Goal: Check status

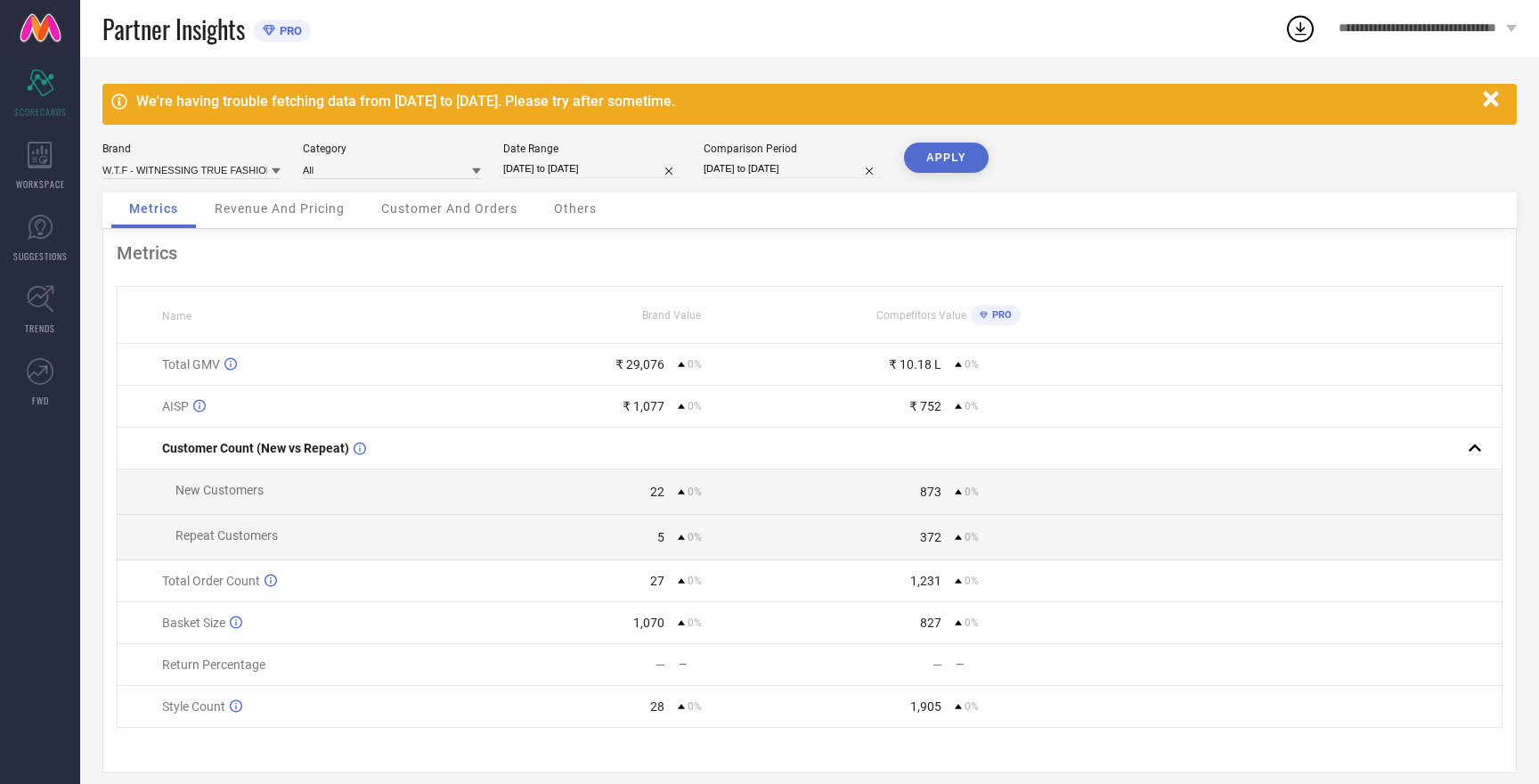
select select "7"
select select "2025"
select select "8"
select select "2025"
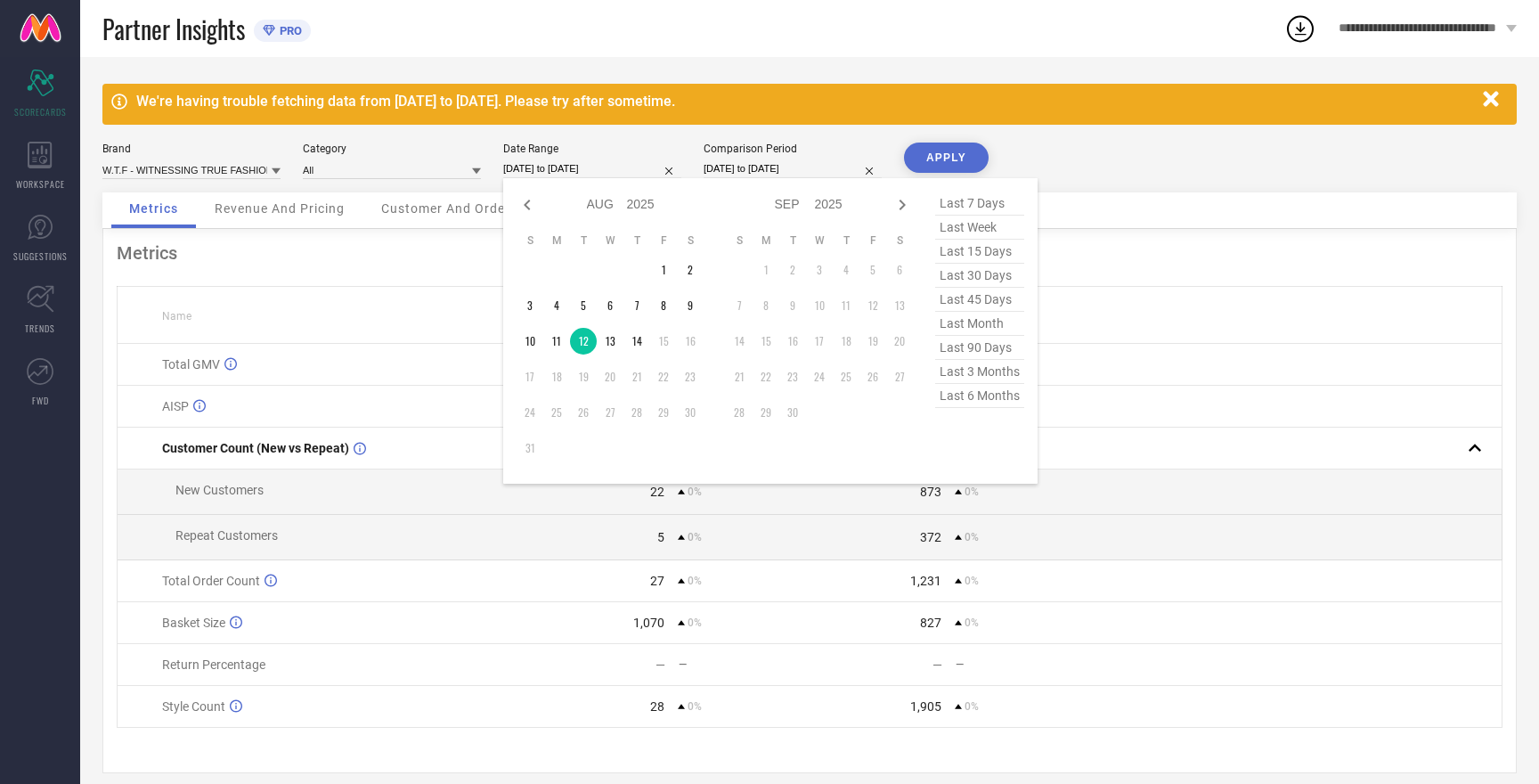
click at [544, 167] on input "[DATE] to [DATE]" at bounding box center [593, 169] width 178 height 19
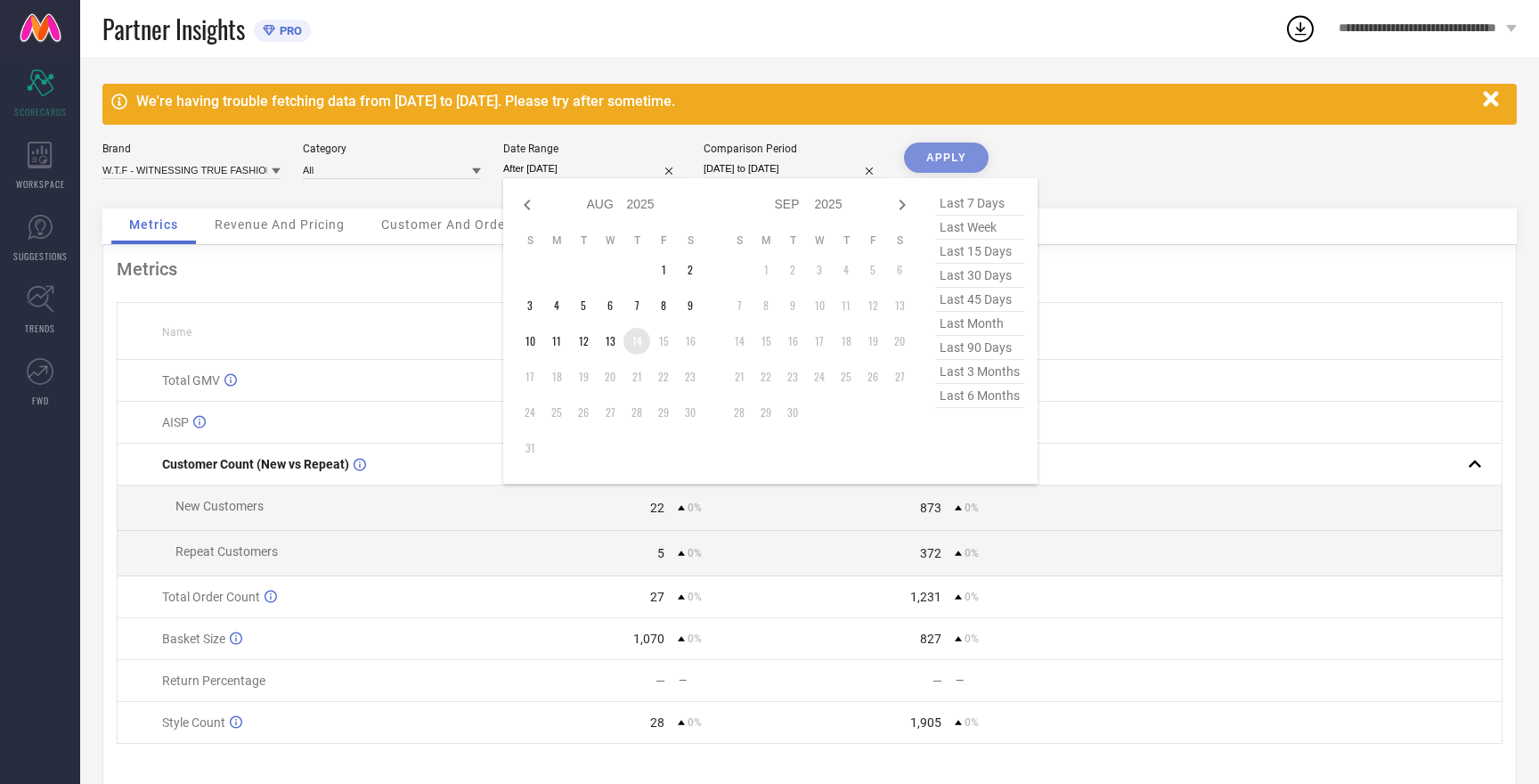
click at [638, 343] on td "14" at bounding box center [637, 341] width 27 height 27
type input "[DATE] to [DATE]"
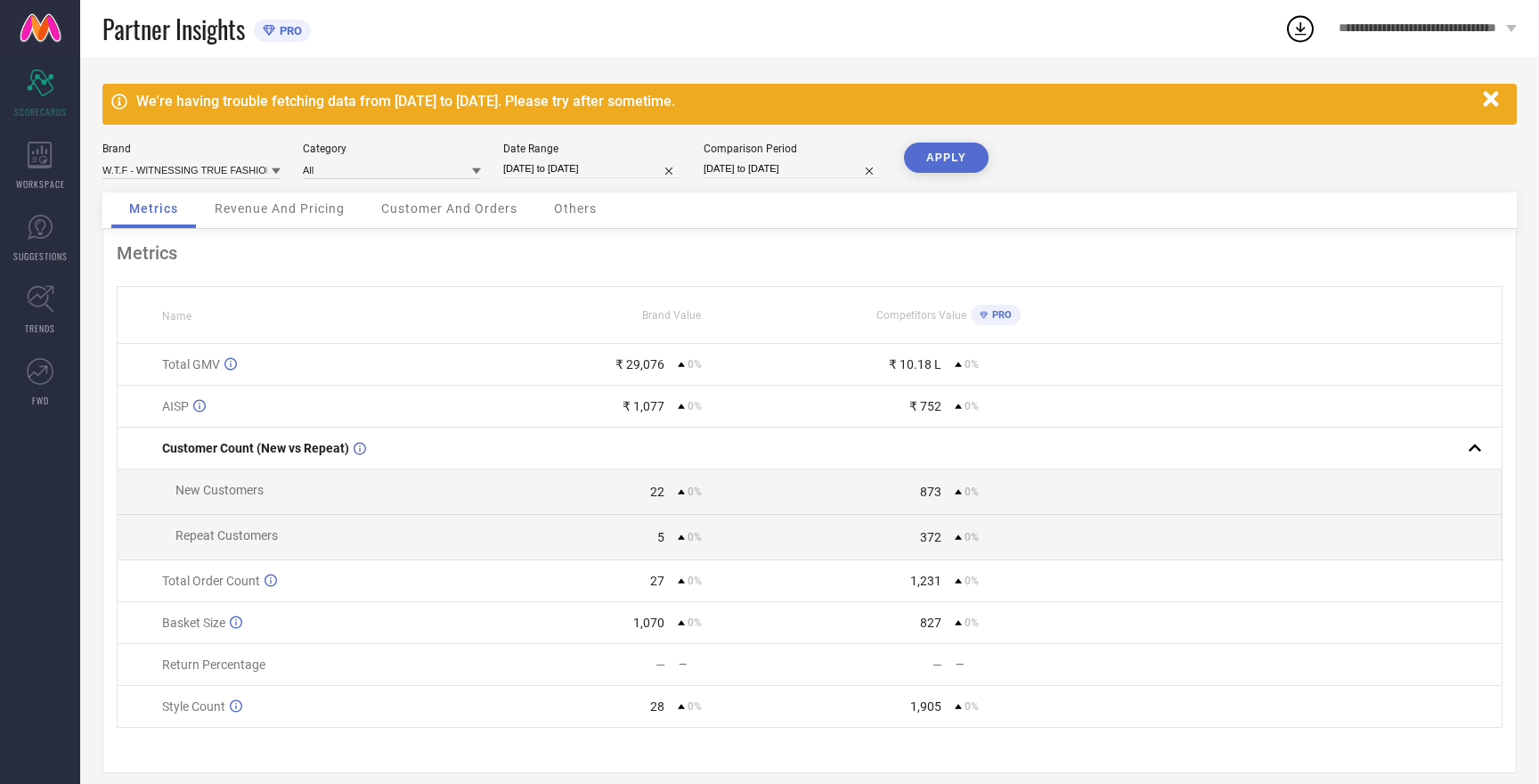
select select "7"
select select "2025"
select select "8"
select select "2025"
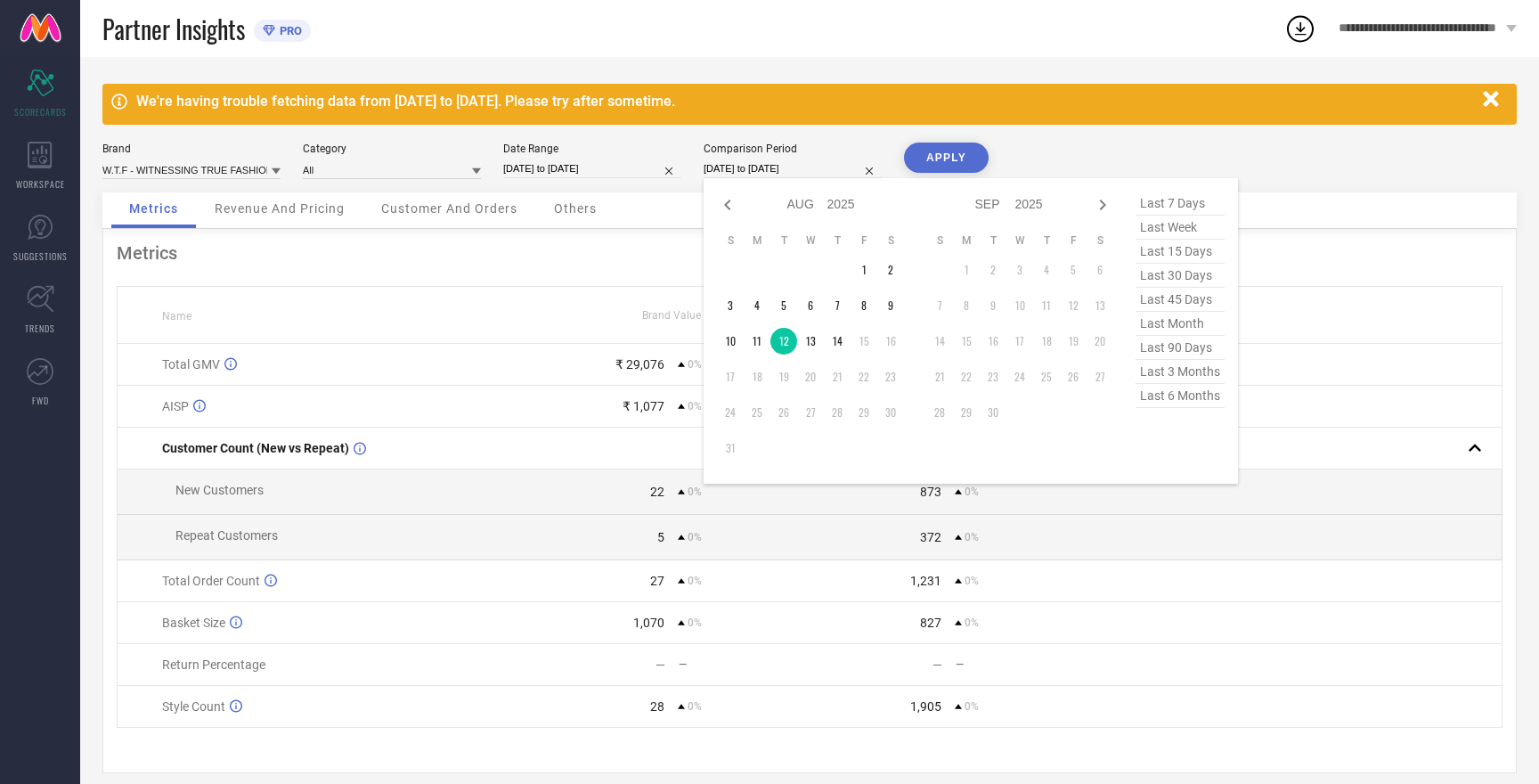
click at [768, 167] on input "[DATE] to [DATE]" at bounding box center [793, 169] width 178 height 19
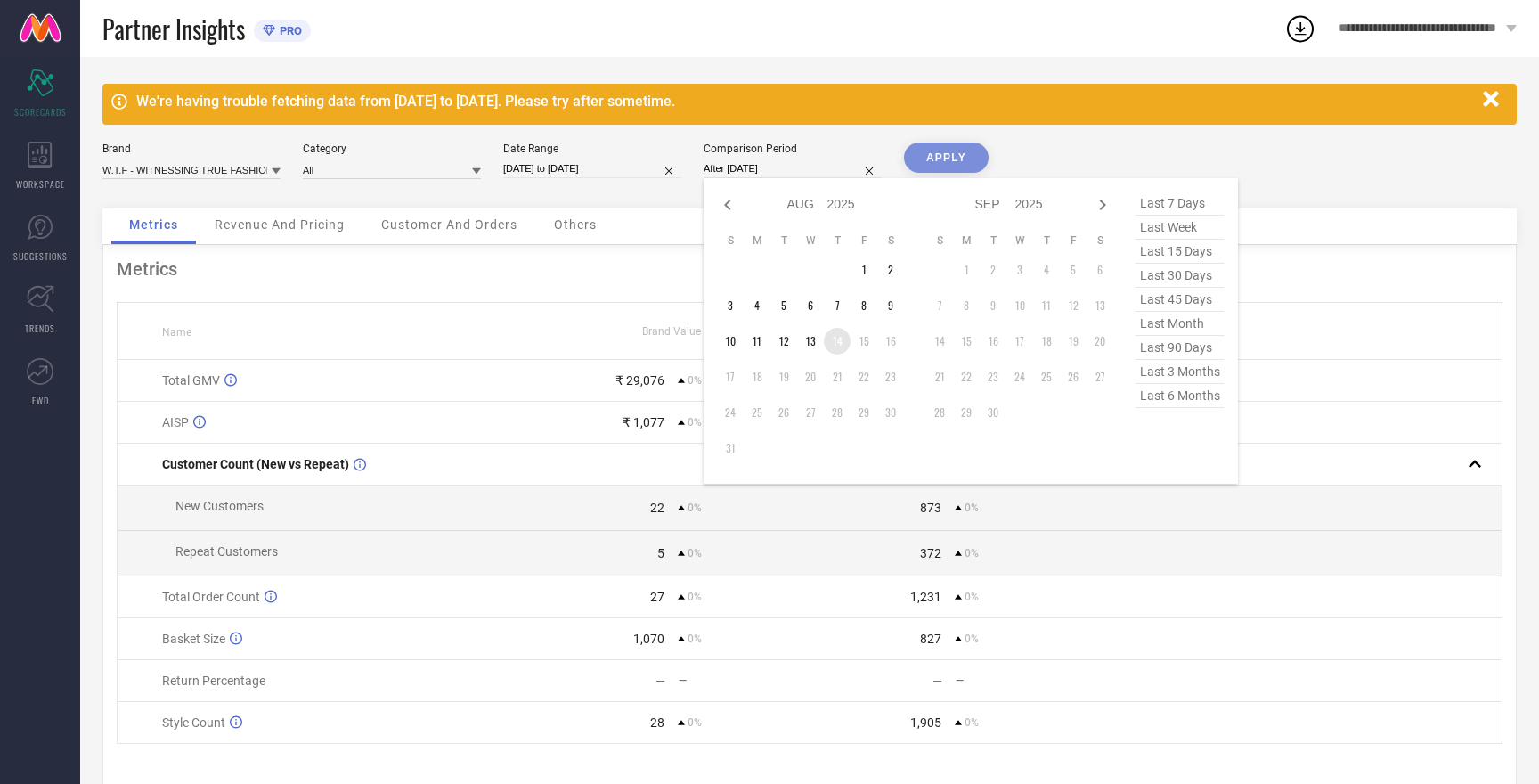
click at [838, 343] on td "14" at bounding box center [837, 341] width 27 height 27
type input "[DATE] to [DATE]"
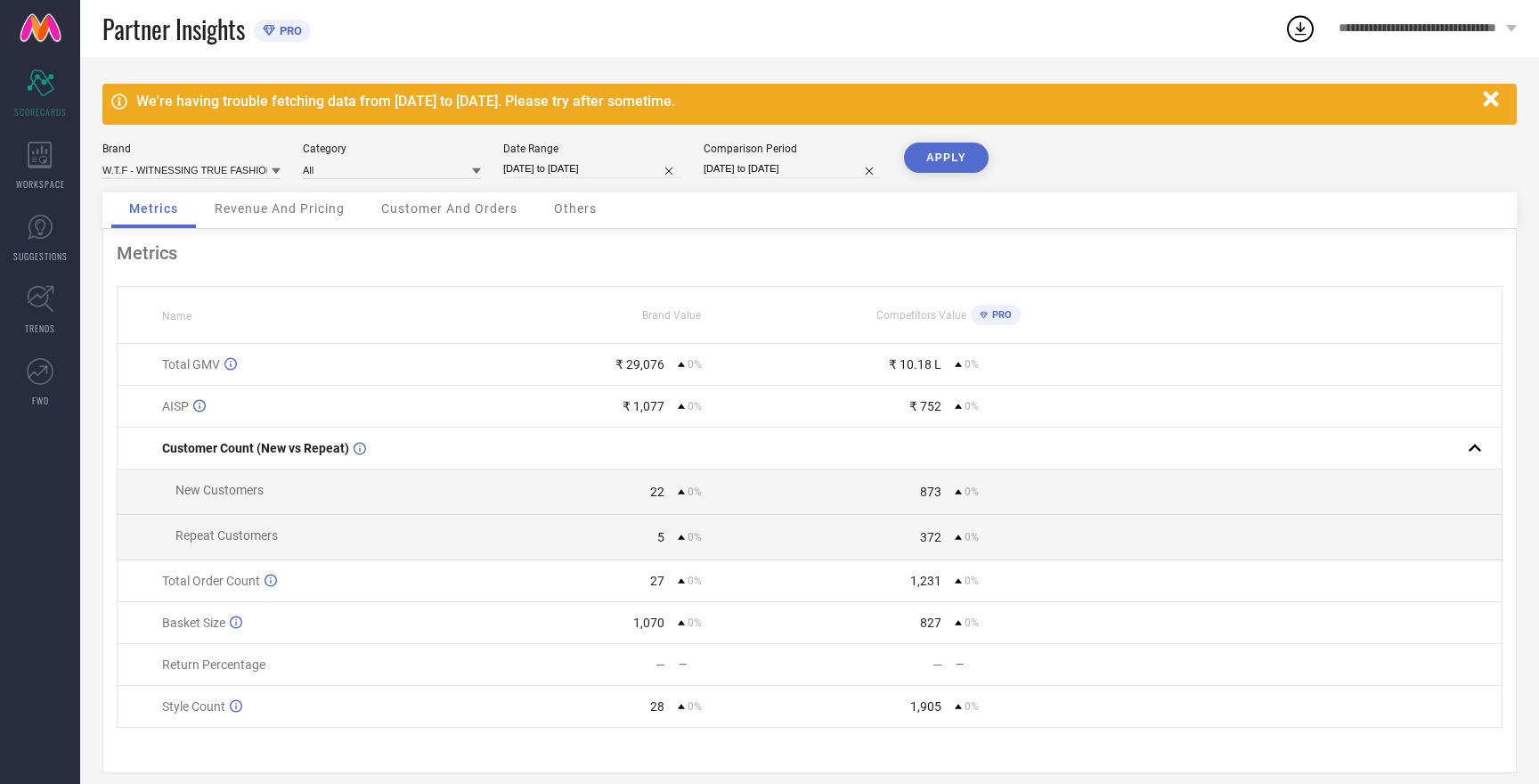
click at [943, 155] on button "APPLY" at bounding box center [946, 157] width 84 height 30
click at [943, 155] on button "APPLY" at bounding box center [946, 157] width 84 height 30
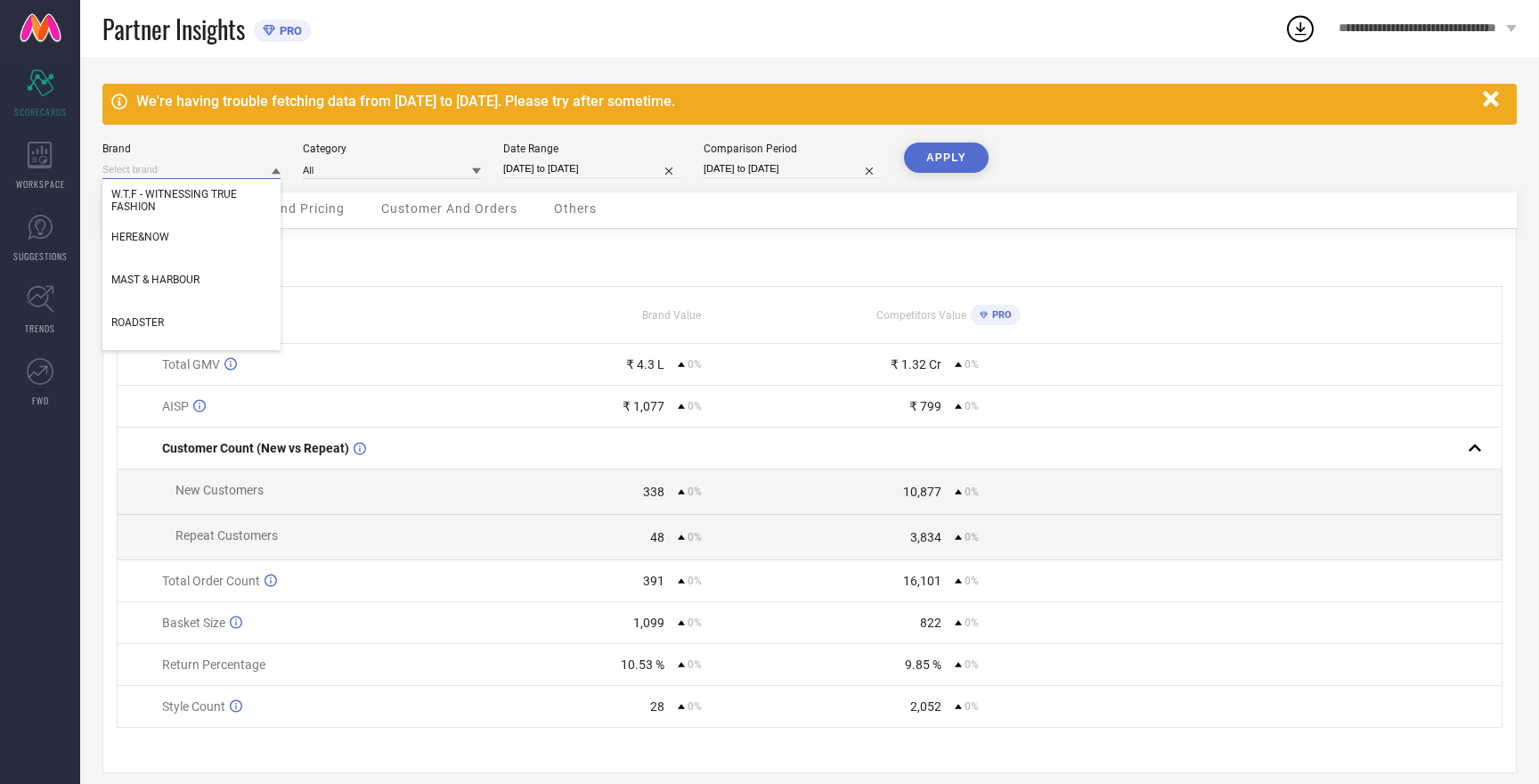
click at [225, 172] on input at bounding box center [192, 170] width 178 height 19
click at [176, 241] on div "HERE&NOW" at bounding box center [192, 237] width 178 height 30
type input "All"
click at [964, 154] on button "APPLY" at bounding box center [946, 157] width 84 height 30
click at [176, 168] on input at bounding box center [192, 170] width 178 height 19
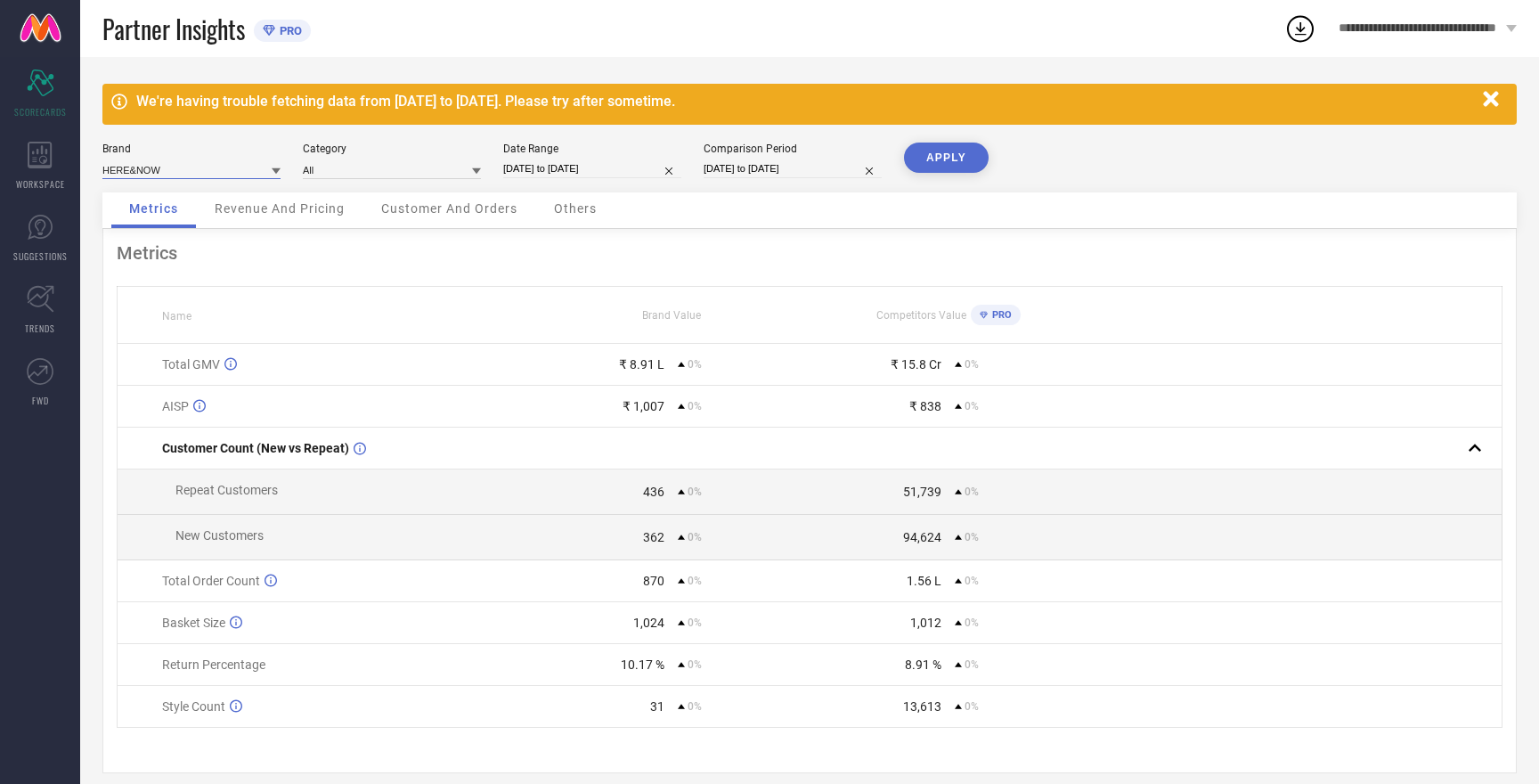
click at [176, 168] on input at bounding box center [192, 170] width 178 height 19
click at [178, 222] on span "MAST & HARBOUR" at bounding box center [155, 224] width 88 height 12
type input "All"
click at [954, 156] on button "APPLY" at bounding box center [946, 157] width 84 height 30
click at [186, 166] on input at bounding box center [192, 170] width 178 height 19
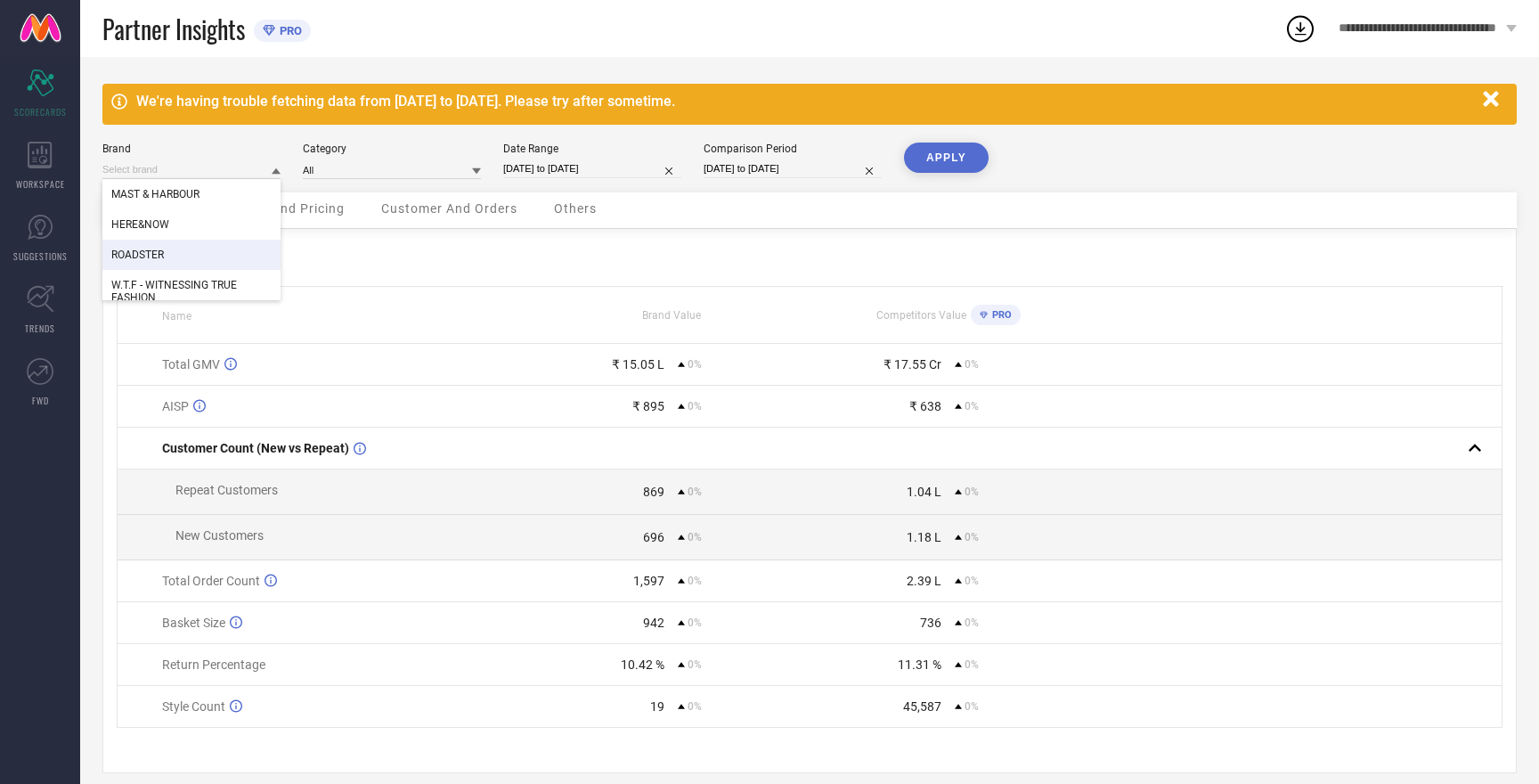
click at [158, 255] on span "ROADSTER" at bounding box center [137, 254] width 52 height 12
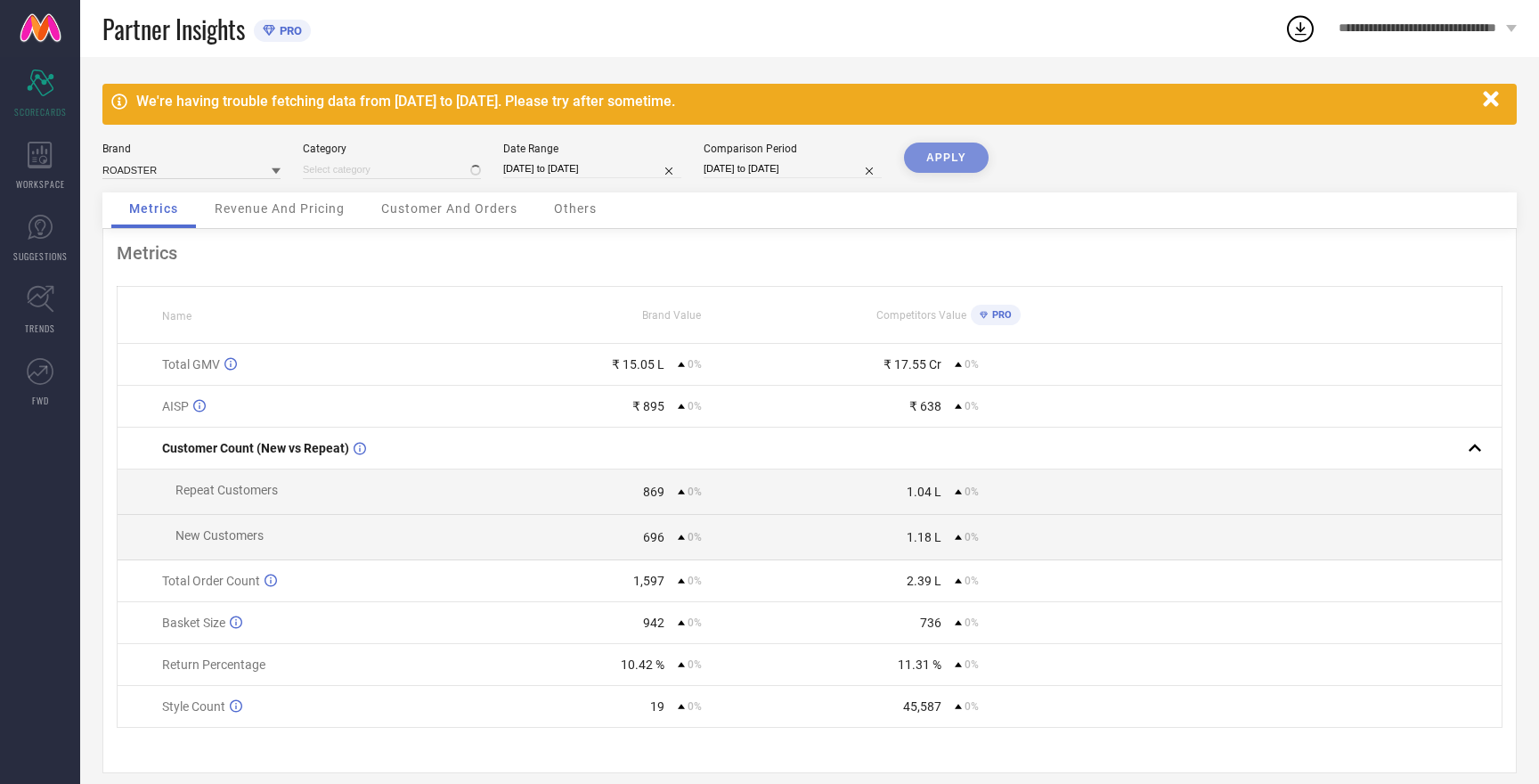
type input "All"
click at [945, 160] on button "APPLY" at bounding box center [946, 157] width 84 height 30
click at [163, 166] on input at bounding box center [192, 170] width 178 height 19
click at [166, 217] on div "HERE&NOW" at bounding box center [192, 225] width 178 height 30
type input "All"
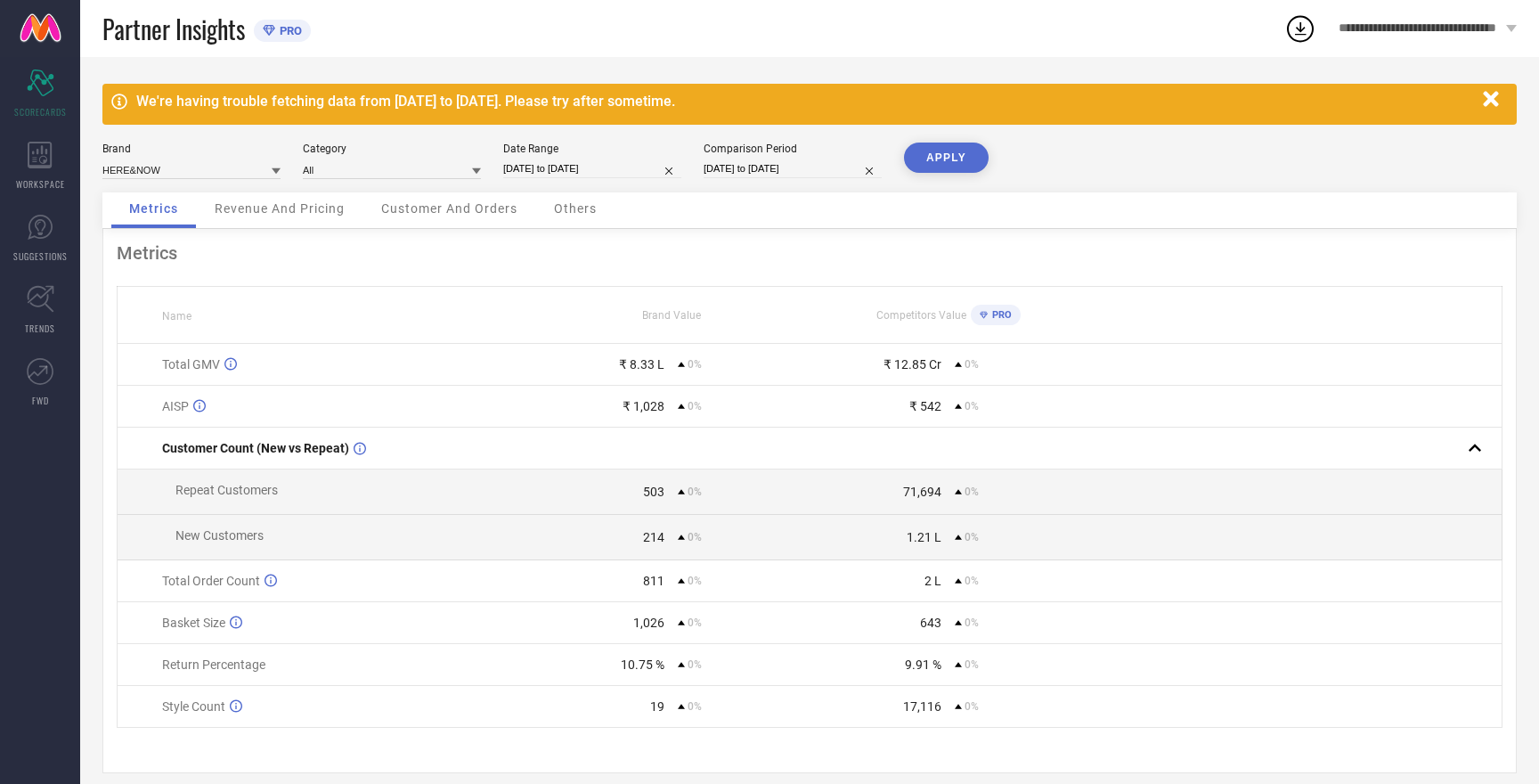
click at [965, 159] on button "APPLY" at bounding box center [946, 157] width 84 height 30
select select "7"
select select "2025"
select select "8"
select select "2025"
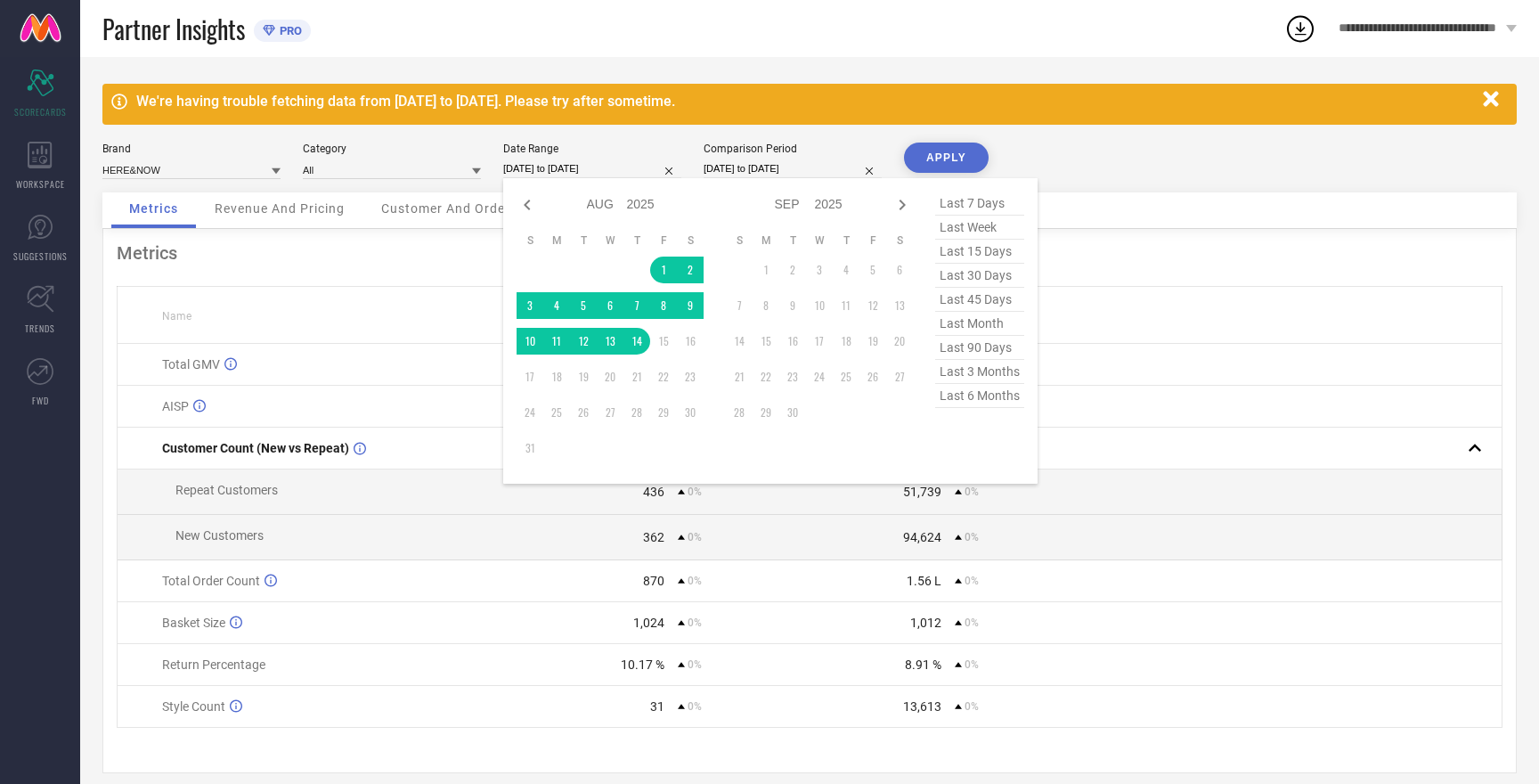
click at [572, 164] on input "[DATE] to [DATE]" at bounding box center [593, 169] width 178 height 19
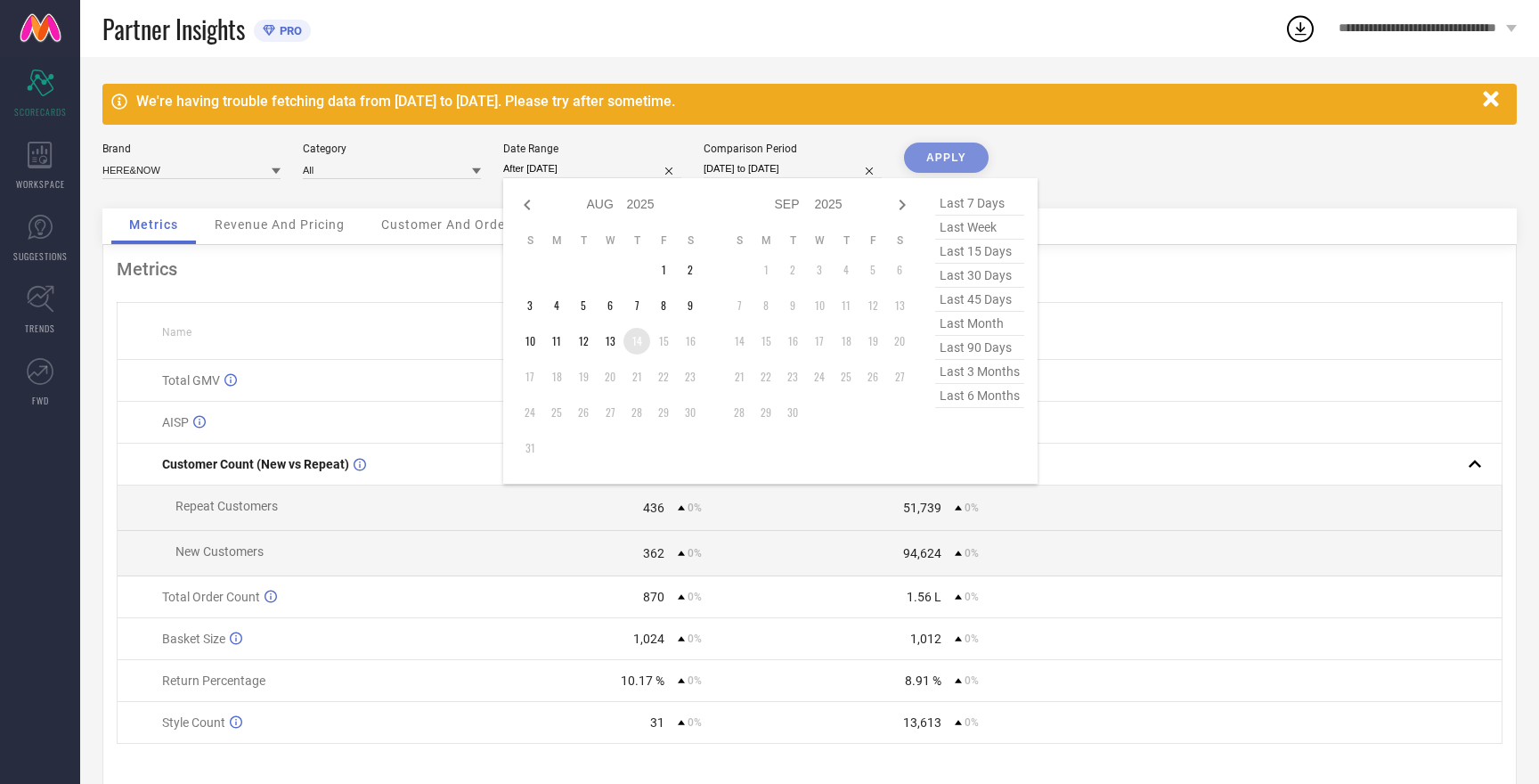
click at [641, 344] on td "14" at bounding box center [637, 341] width 27 height 27
type input "[DATE] to [DATE]"
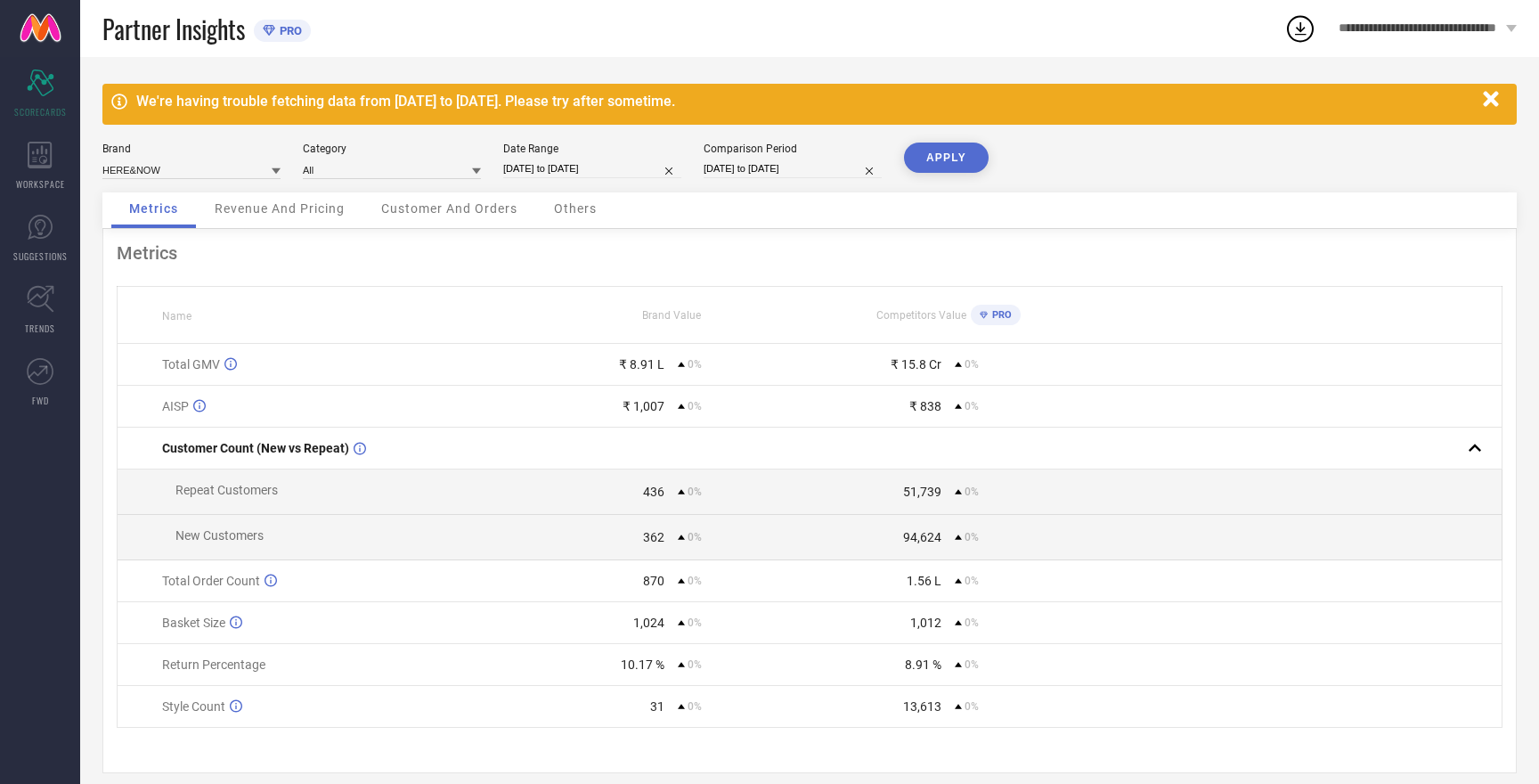
click at [641, 344] on td "₹ 8.91 L 0%" at bounding box center [671, 365] width 277 height 42
click at [777, 164] on input "[DATE] to [DATE]" at bounding box center [793, 169] width 178 height 19
select select "7"
select select "2025"
select select "8"
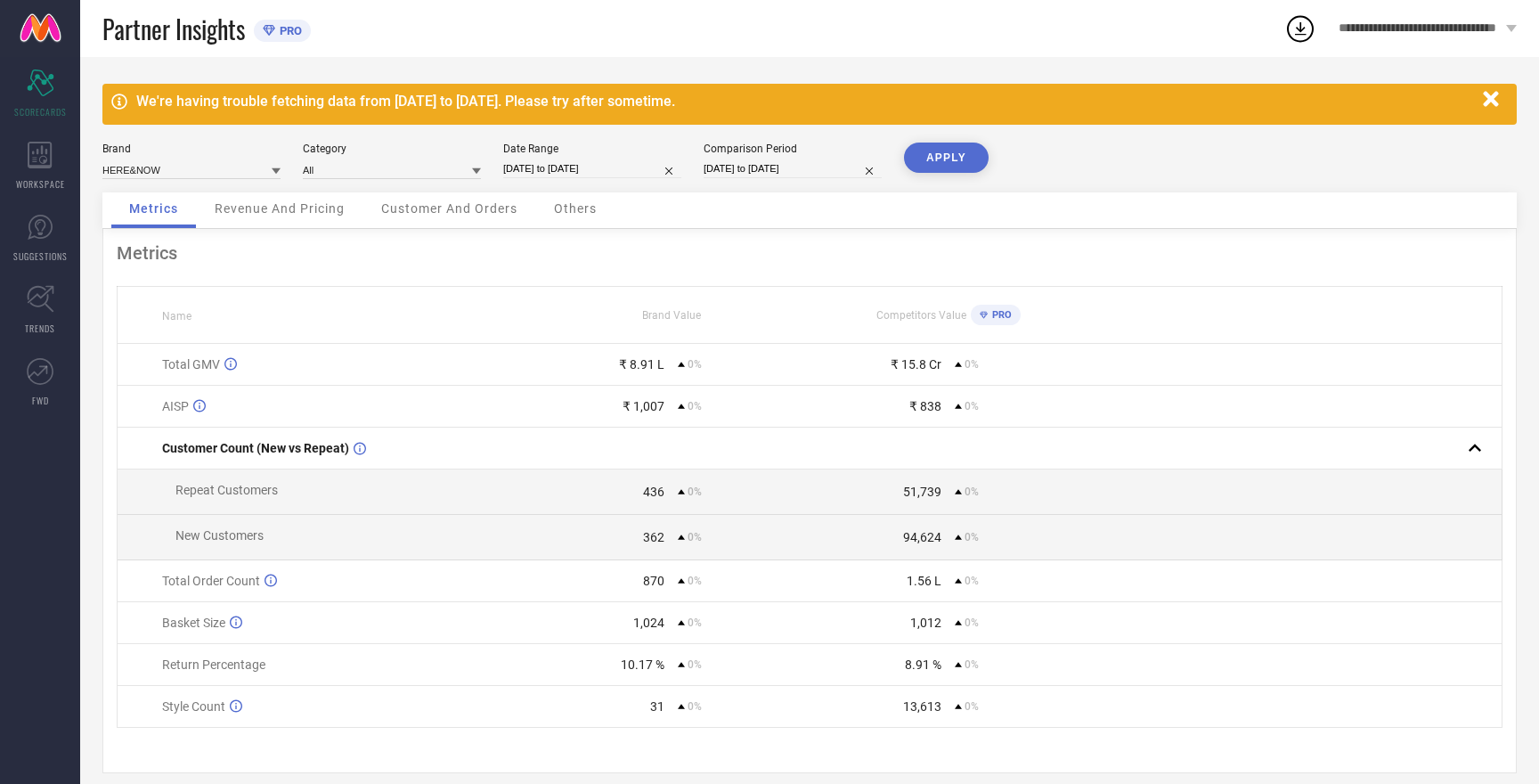
select select "2025"
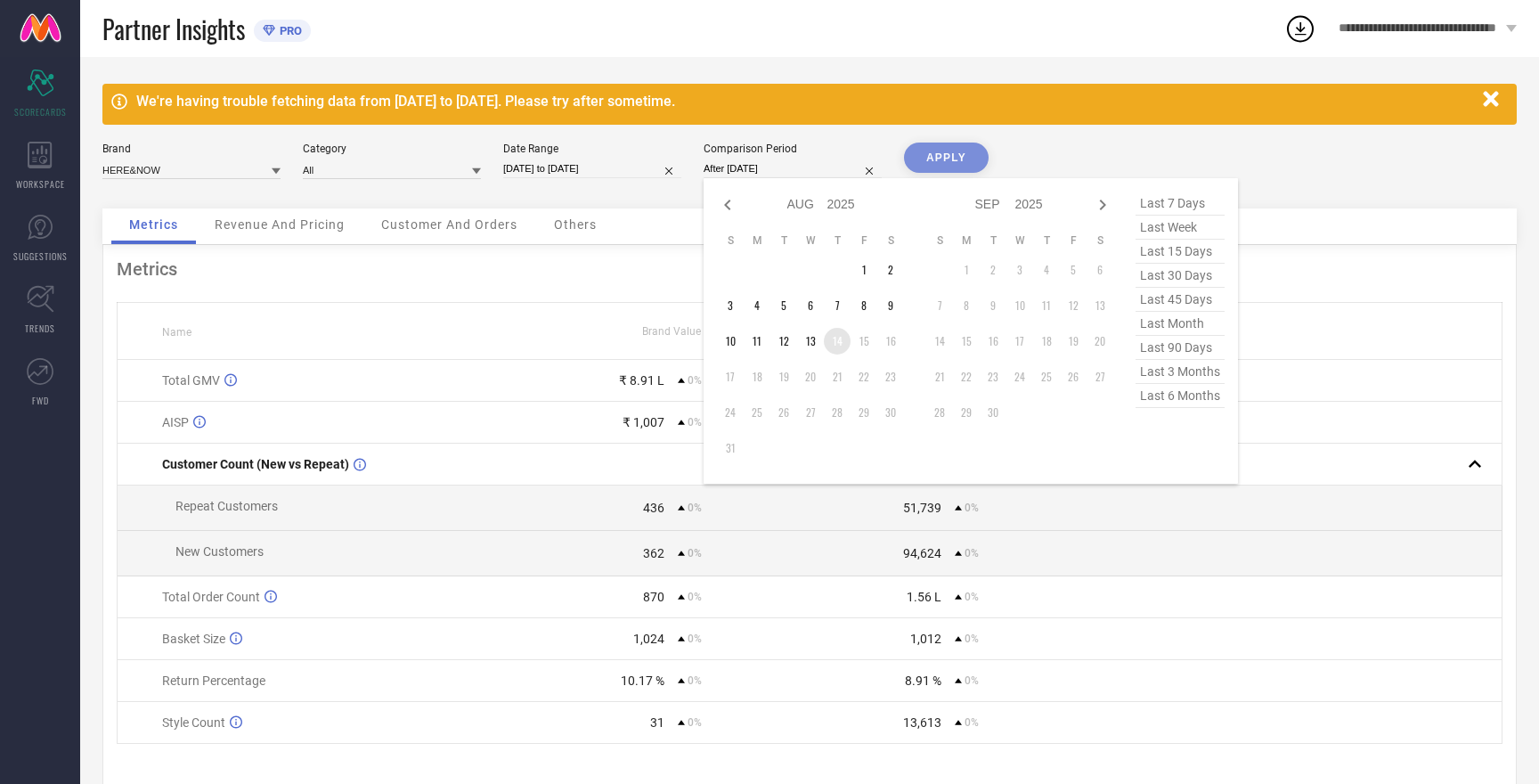
click at [844, 344] on td "14" at bounding box center [837, 341] width 27 height 27
type input "[DATE] to [DATE]"
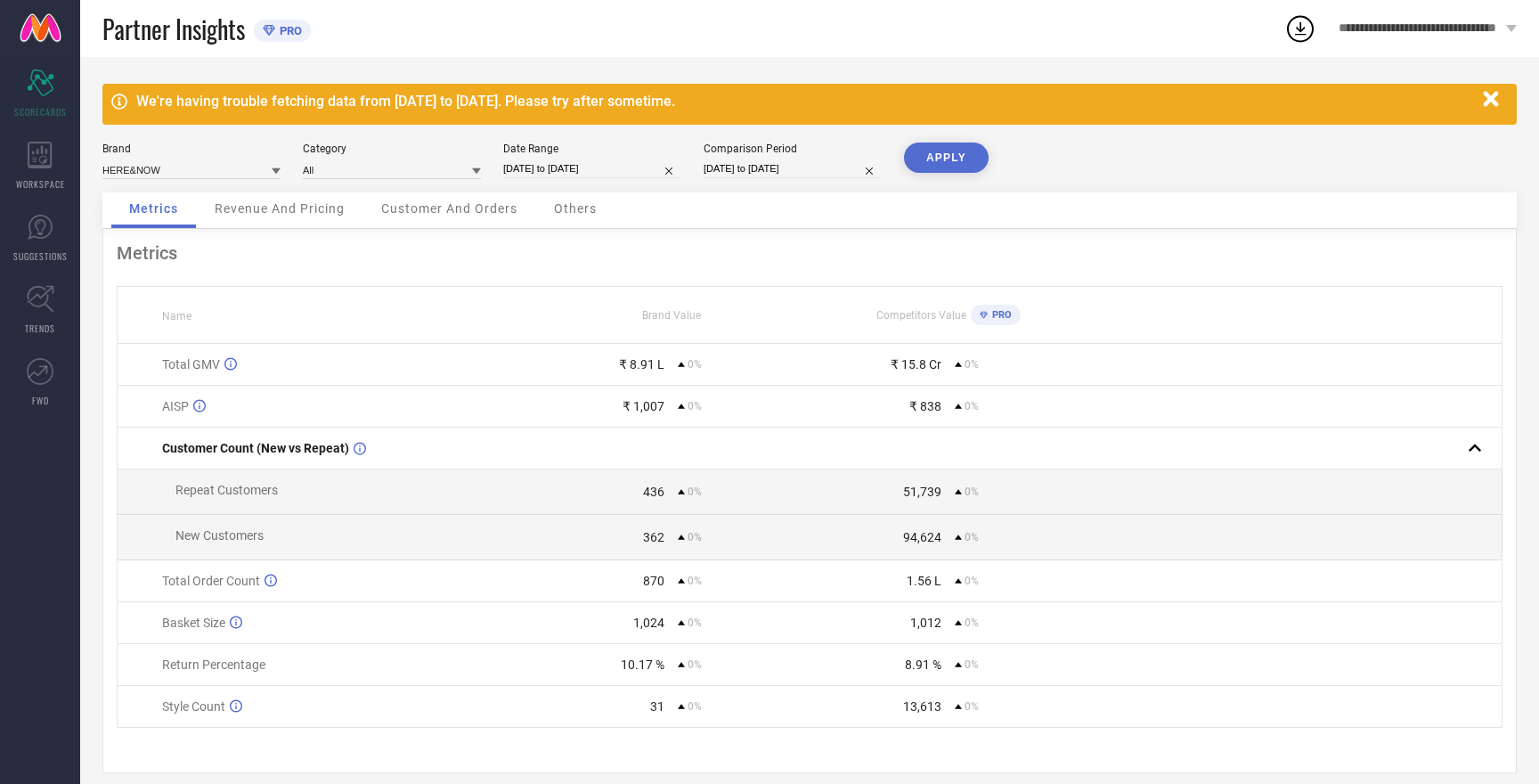
click at [956, 155] on button "APPLY" at bounding box center [946, 157] width 84 height 30
click at [200, 172] on input at bounding box center [192, 170] width 178 height 19
click at [201, 285] on span "W.T.F - WITNESSING TRUE FASHION" at bounding box center [191, 291] width 160 height 25
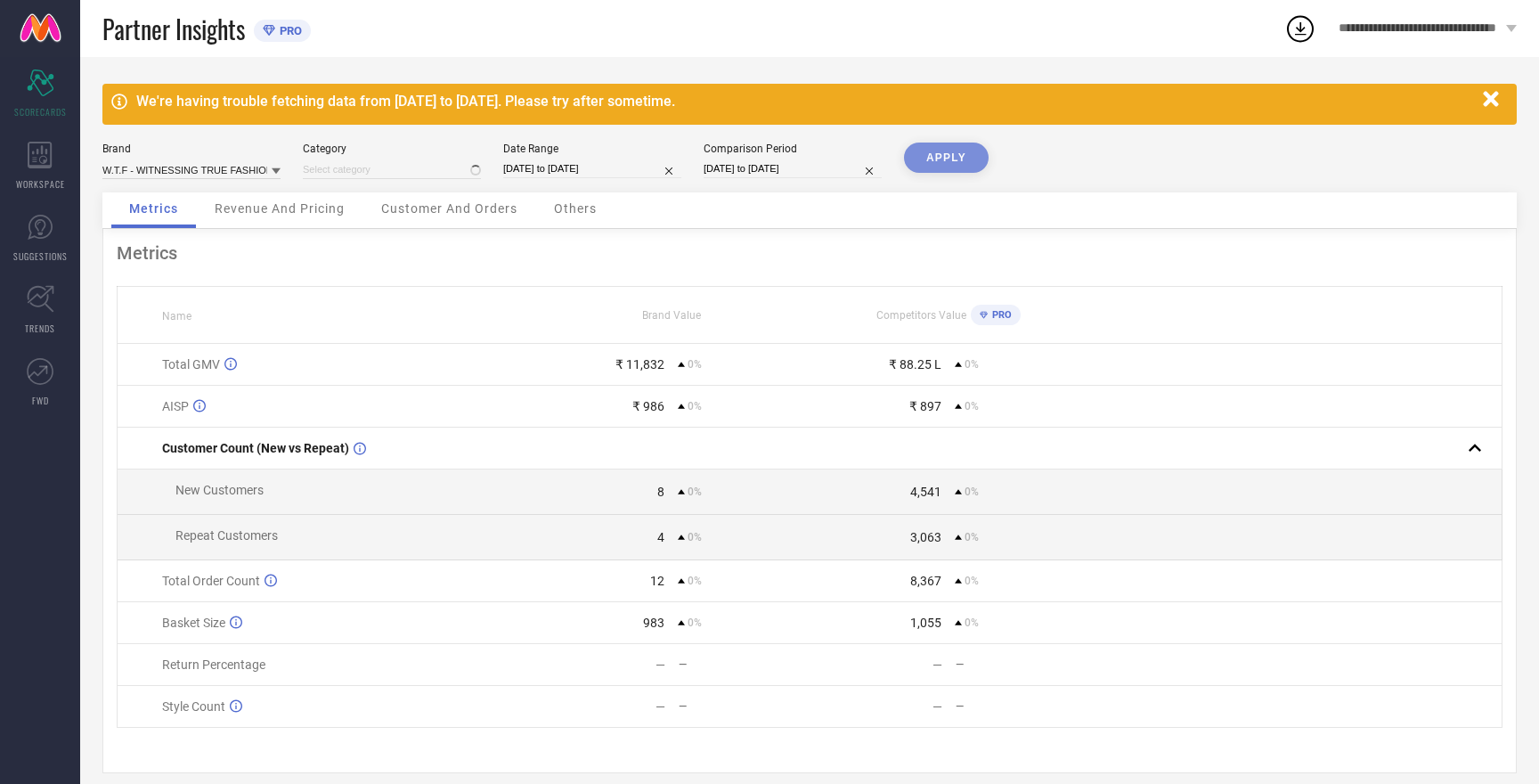
type input "All"
click at [942, 156] on button "APPLY" at bounding box center [946, 157] width 84 height 30
click at [211, 168] on input at bounding box center [192, 170] width 178 height 19
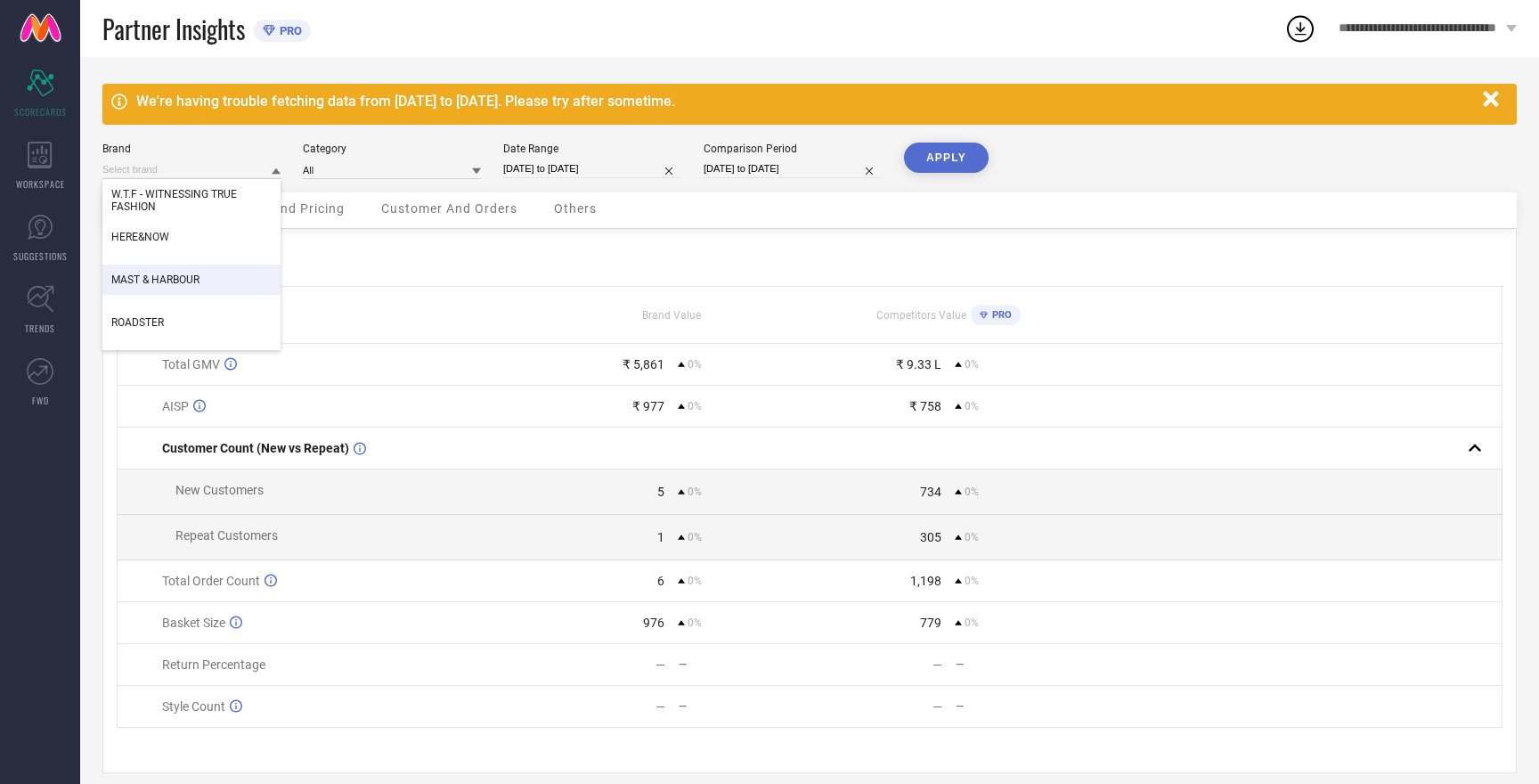
click at [174, 279] on span "MAST & HARBOUR" at bounding box center [155, 279] width 88 height 12
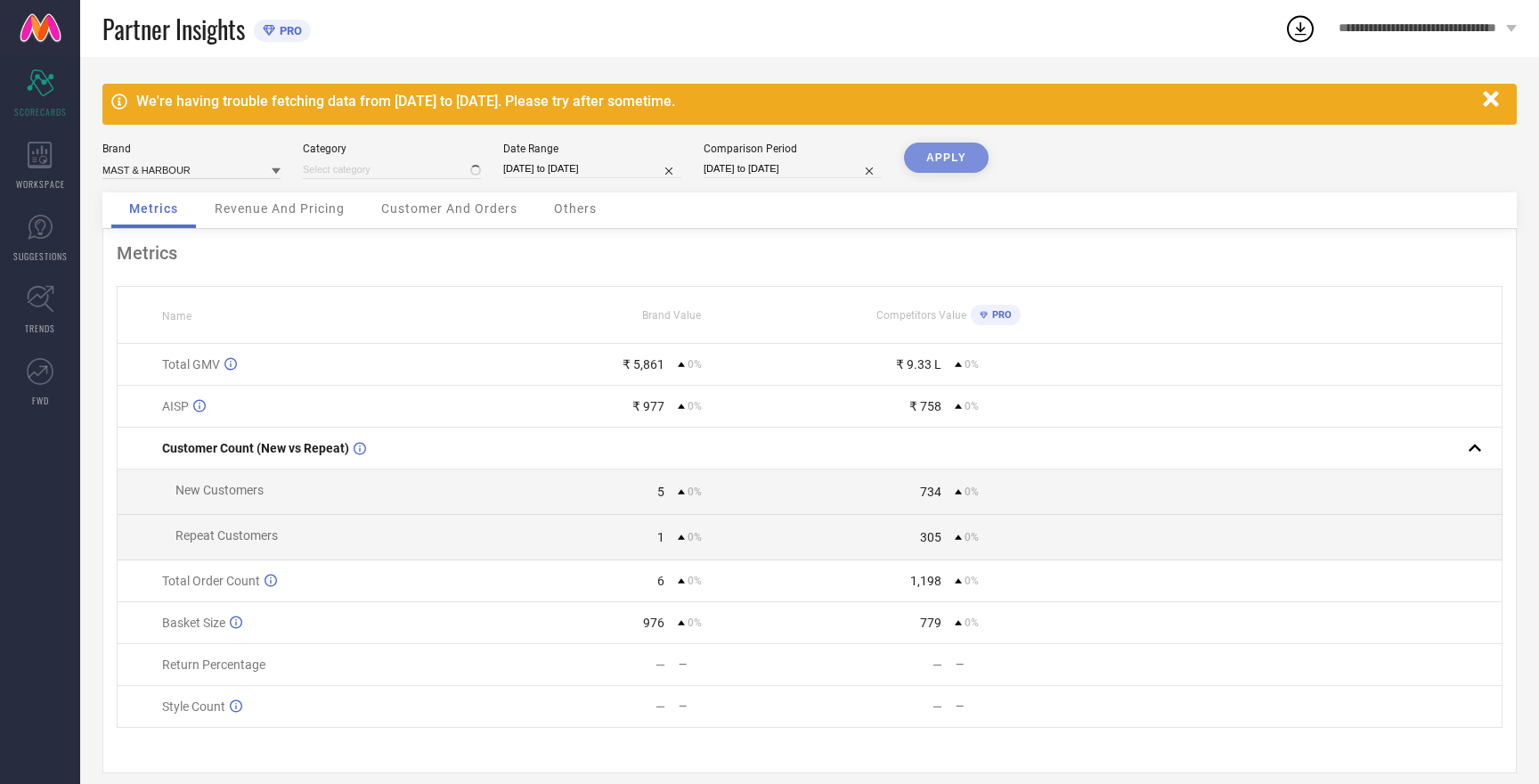
type input "All"
click at [943, 155] on button "APPLY" at bounding box center [946, 157] width 84 height 30
click at [168, 167] on input at bounding box center [192, 170] width 178 height 19
click at [178, 281] on span "W.T.F - WITNESSING TRUE FASHION" at bounding box center [191, 291] width 160 height 25
type input "All"
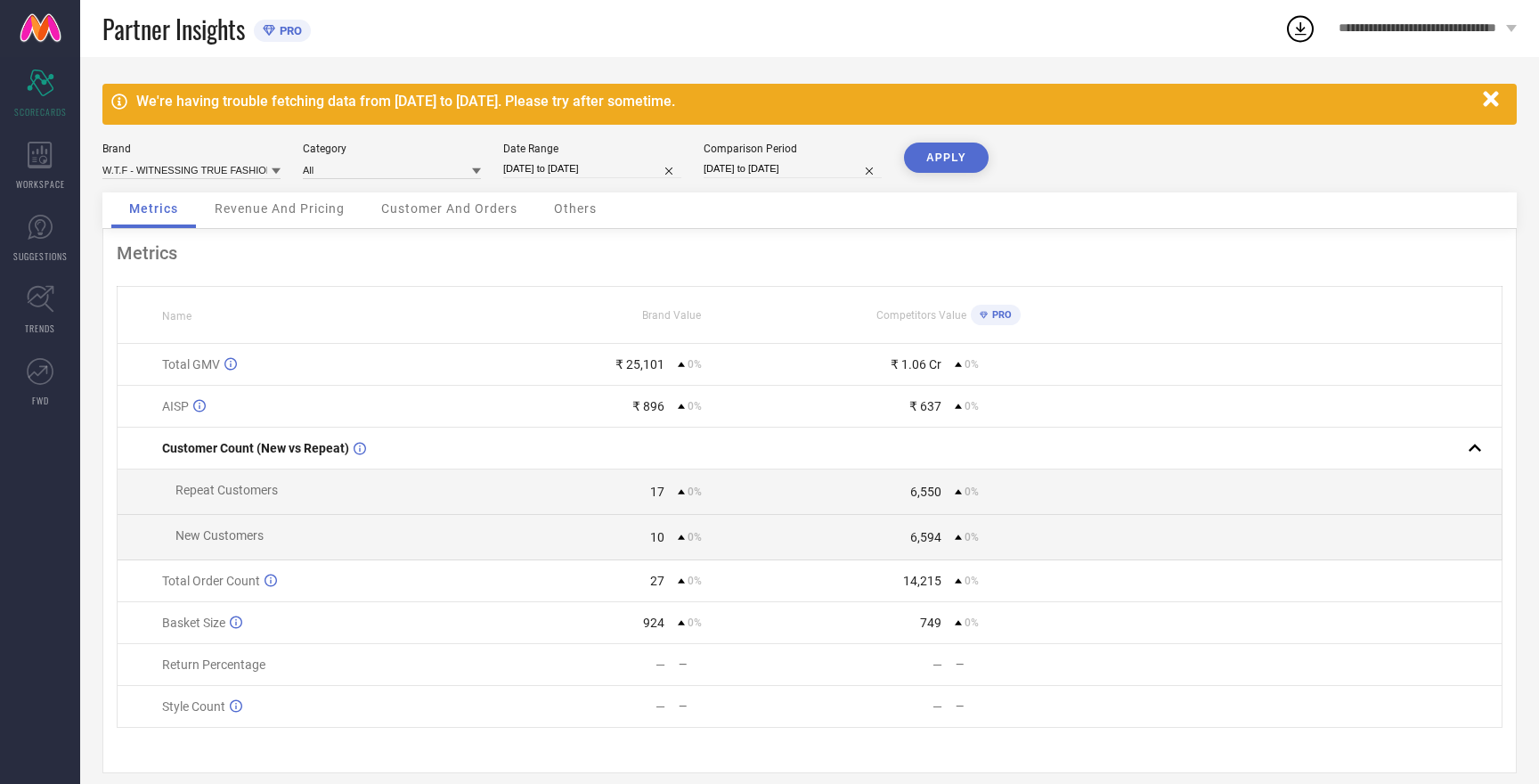
click at [956, 152] on button "APPLY" at bounding box center [946, 157] width 84 height 30
click at [184, 173] on input at bounding box center [192, 170] width 178 height 19
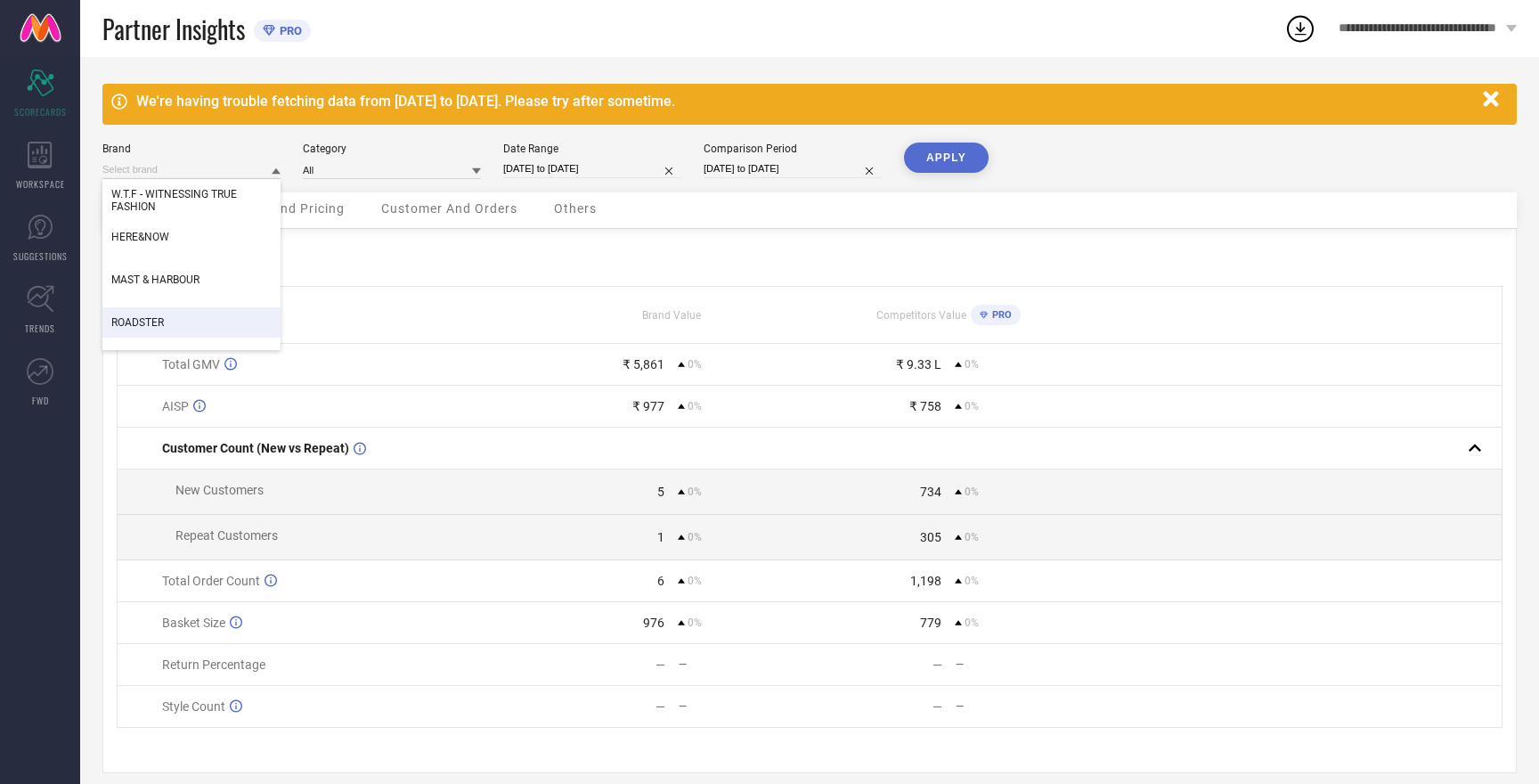
click at [156, 319] on span "ROADSTER" at bounding box center [137, 322] width 52 height 12
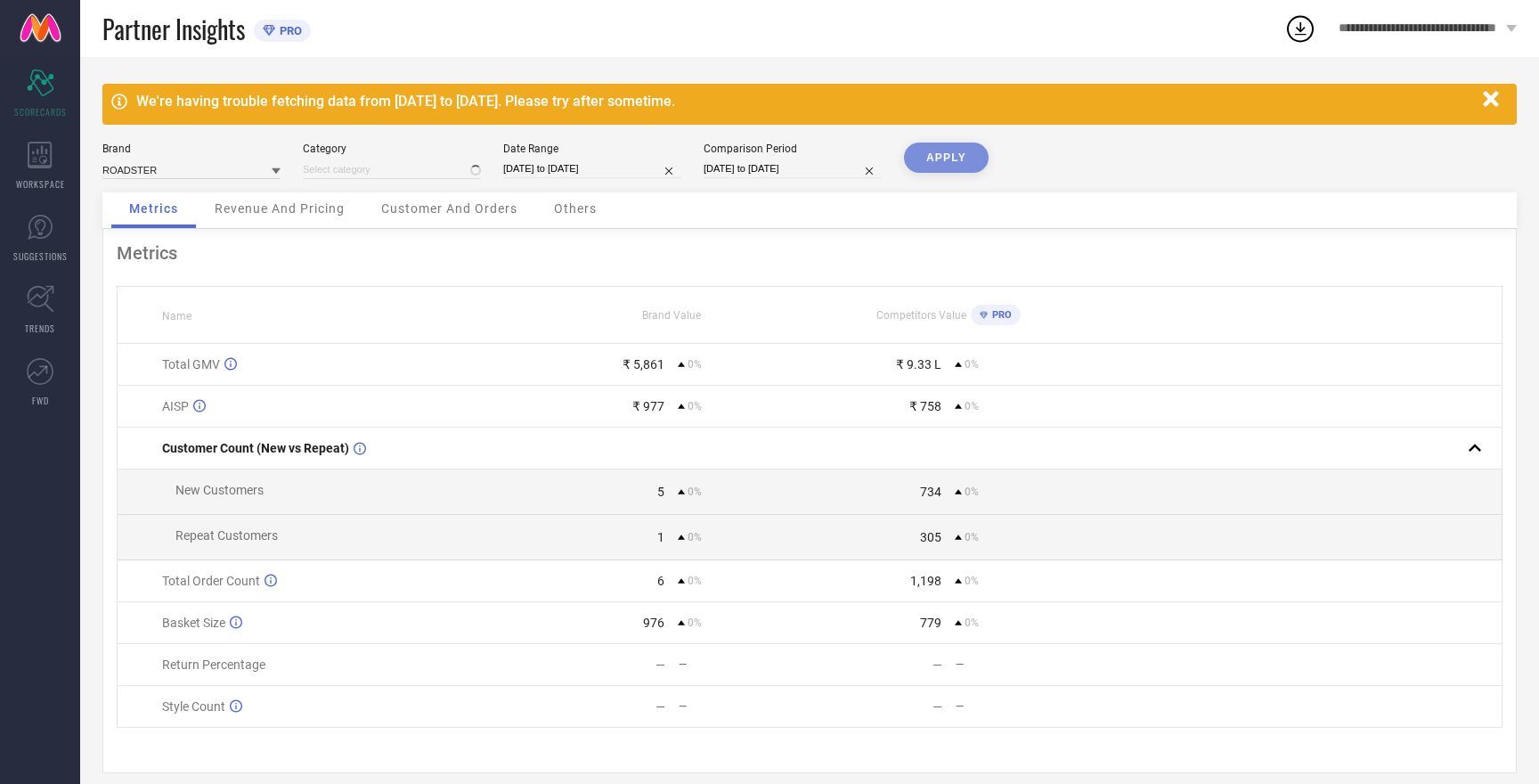
type input "All"
click at [929, 154] on button "APPLY" at bounding box center [946, 157] width 84 height 30
